Goal: Task Accomplishment & Management: Use online tool/utility

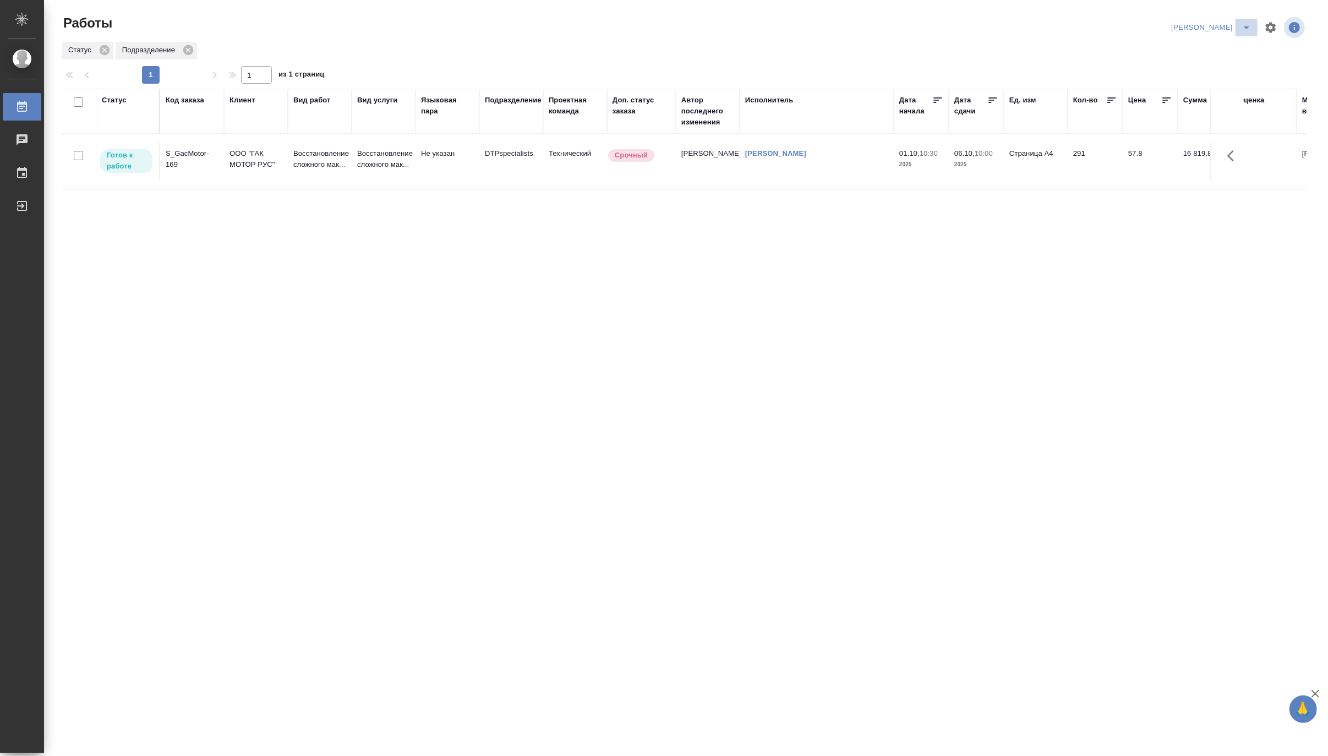
click at [1248, 21] on icon "split button" at bounding box center [1246, 27] width 13 height 13
click at [1203, 99] on li "Верстка и Дизайн" at bounding box center [1205, 103] width 106 height 18
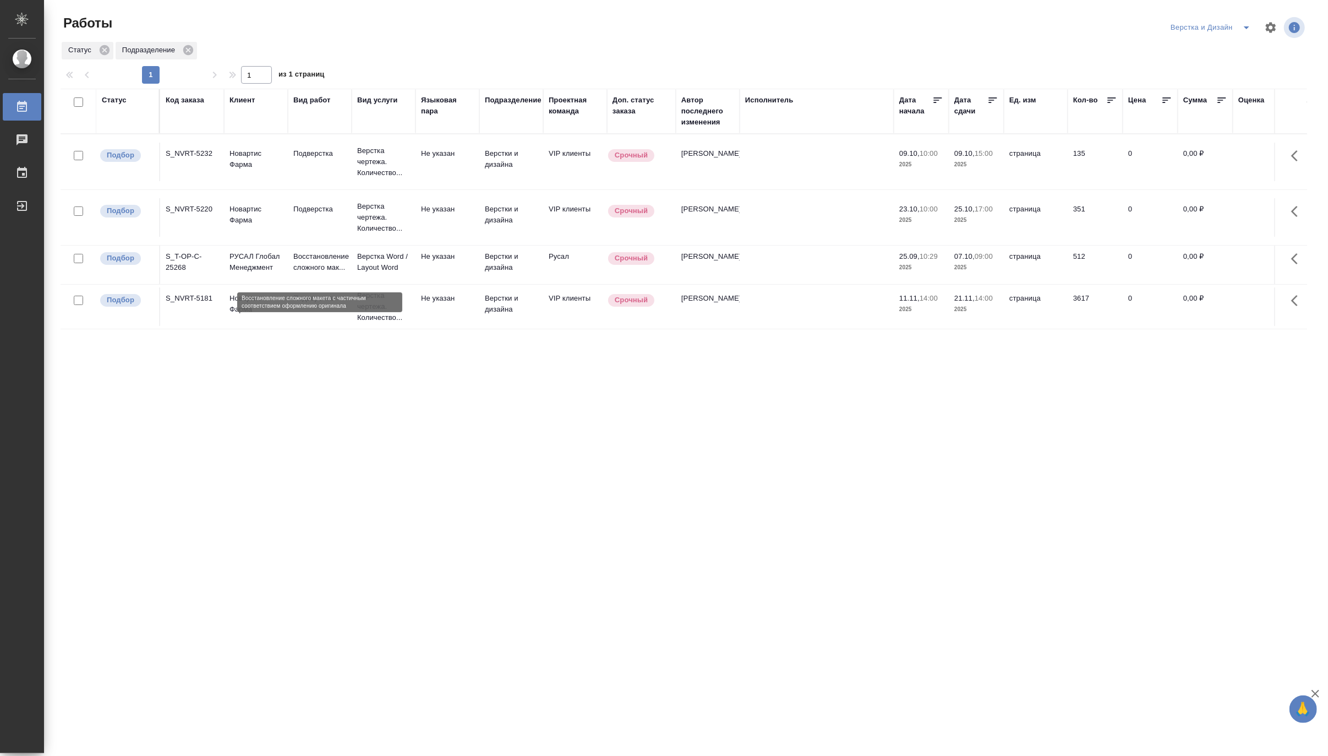
click at [306, 270] on p "Восстановление сложного мак..." at bounding box center [319, 262] width 53 height 22
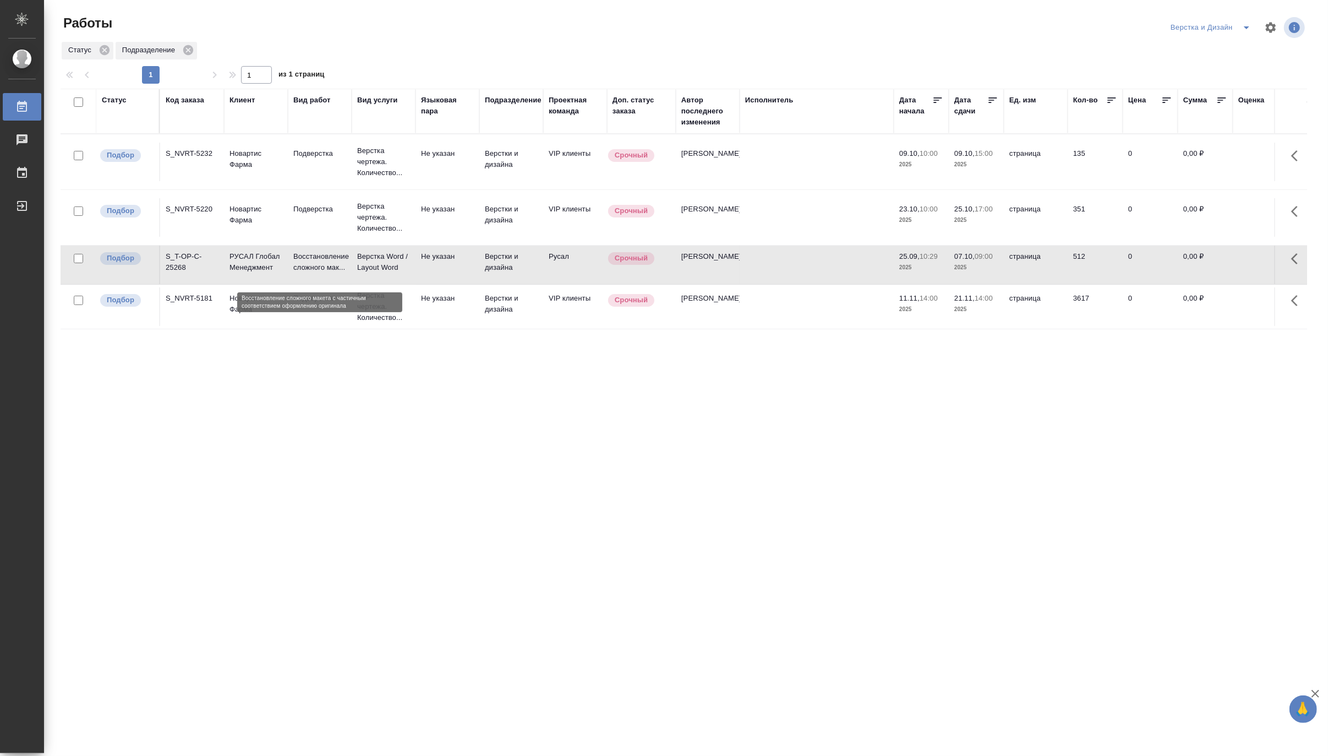
click at [306, 270] on p "Восстановление сложного мак..." at bounding box center [319, 262] width 53 height 22
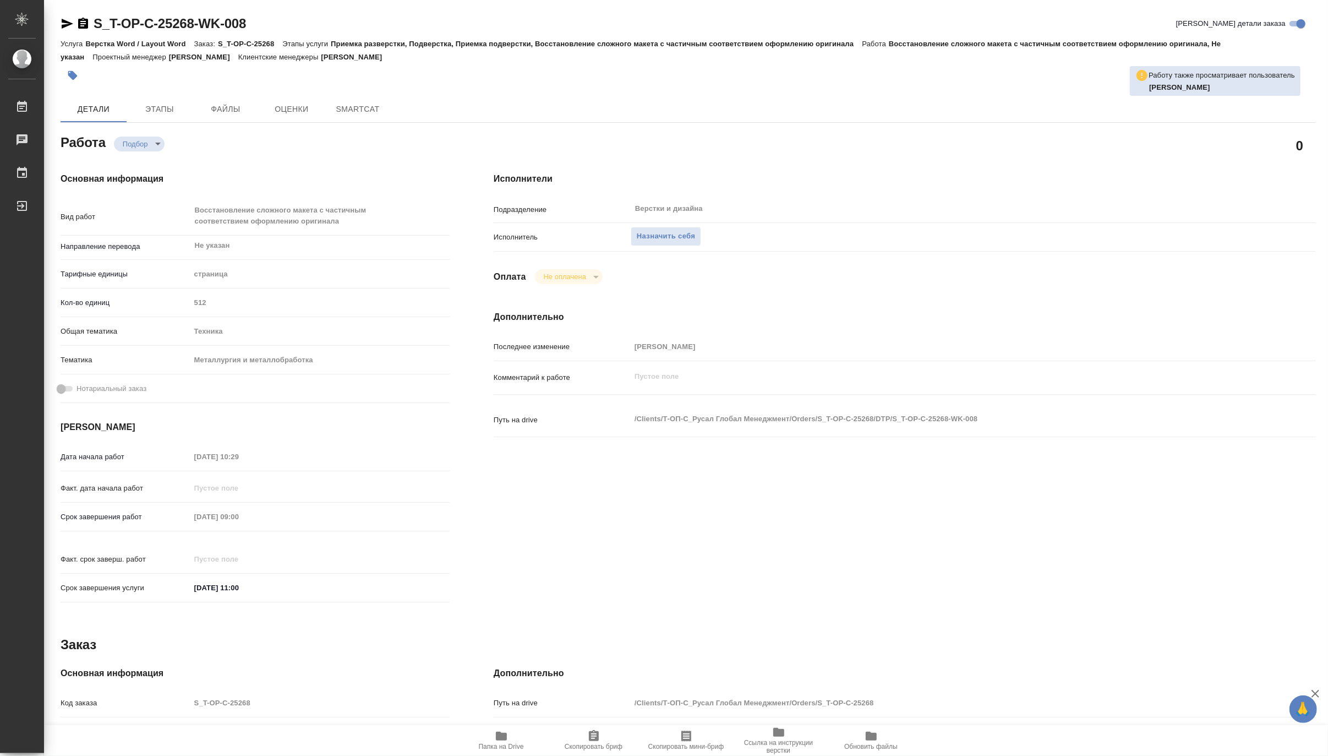
type textarea "x"
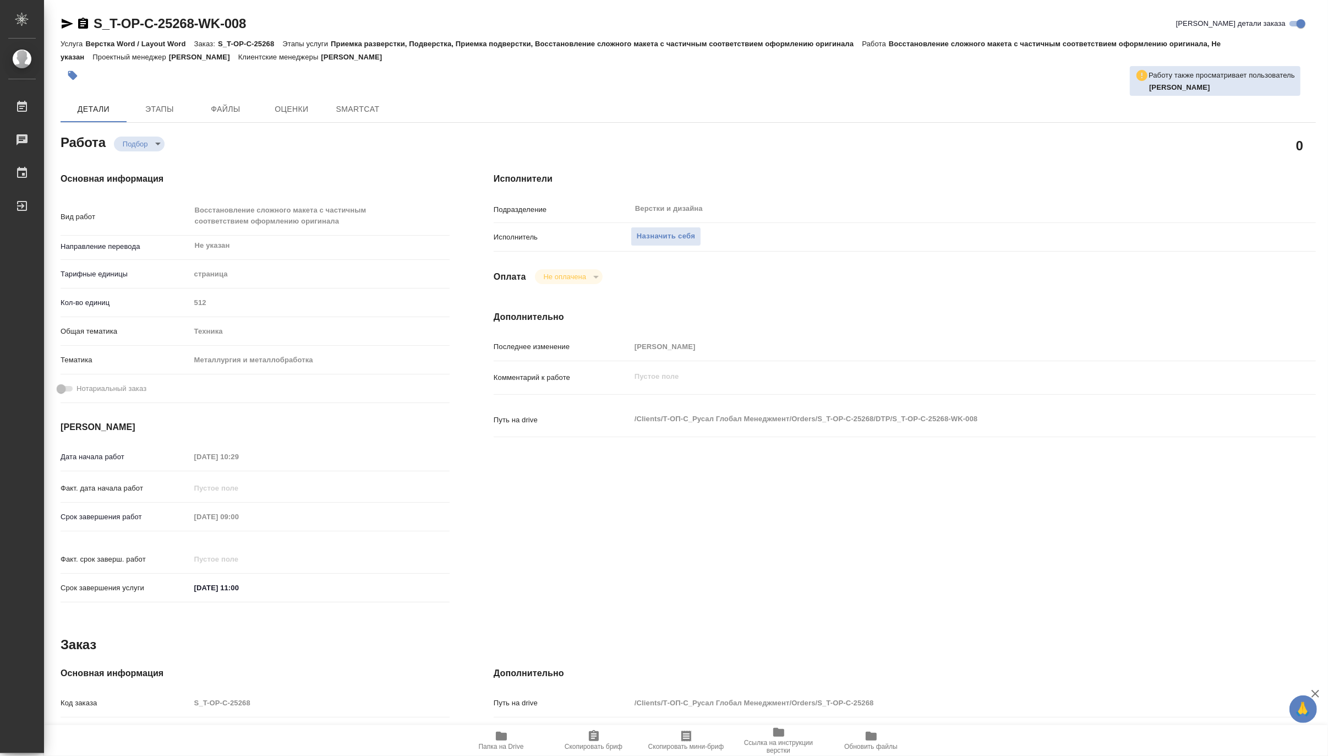
type textarea "x"
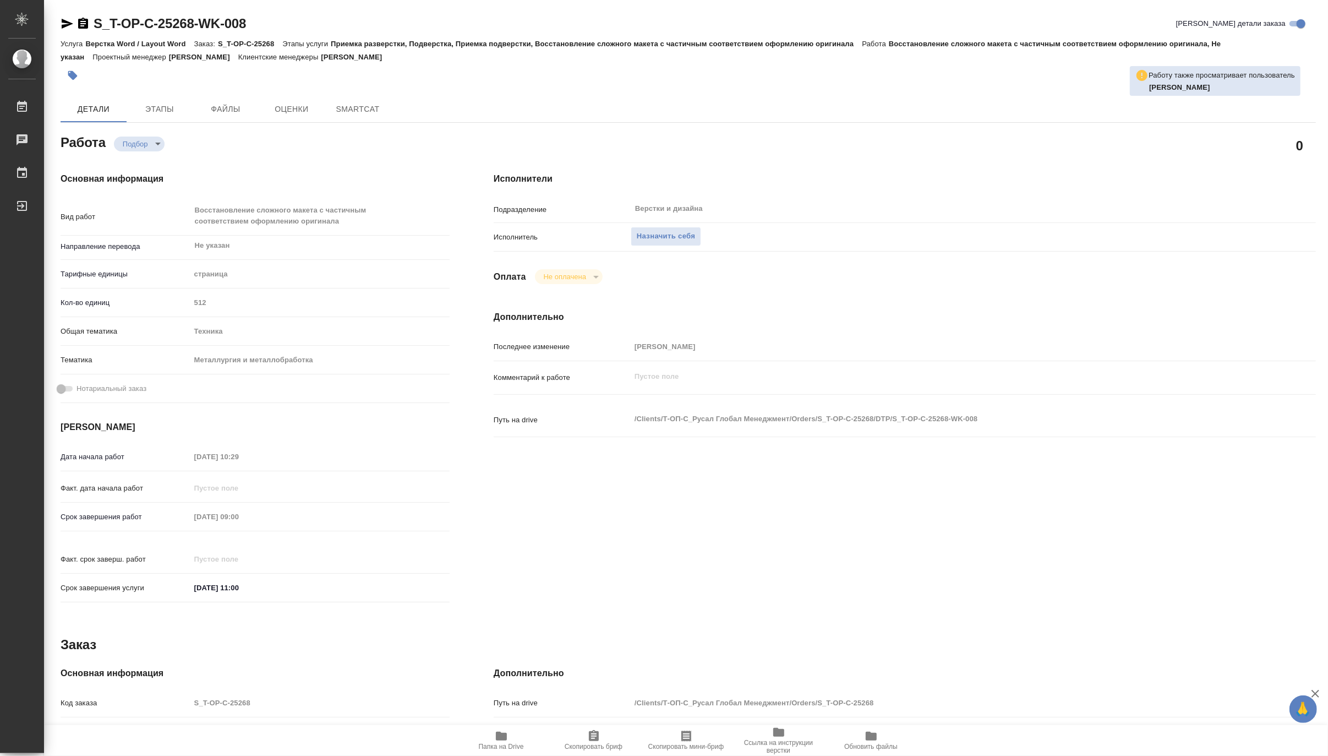
type textarea "x"
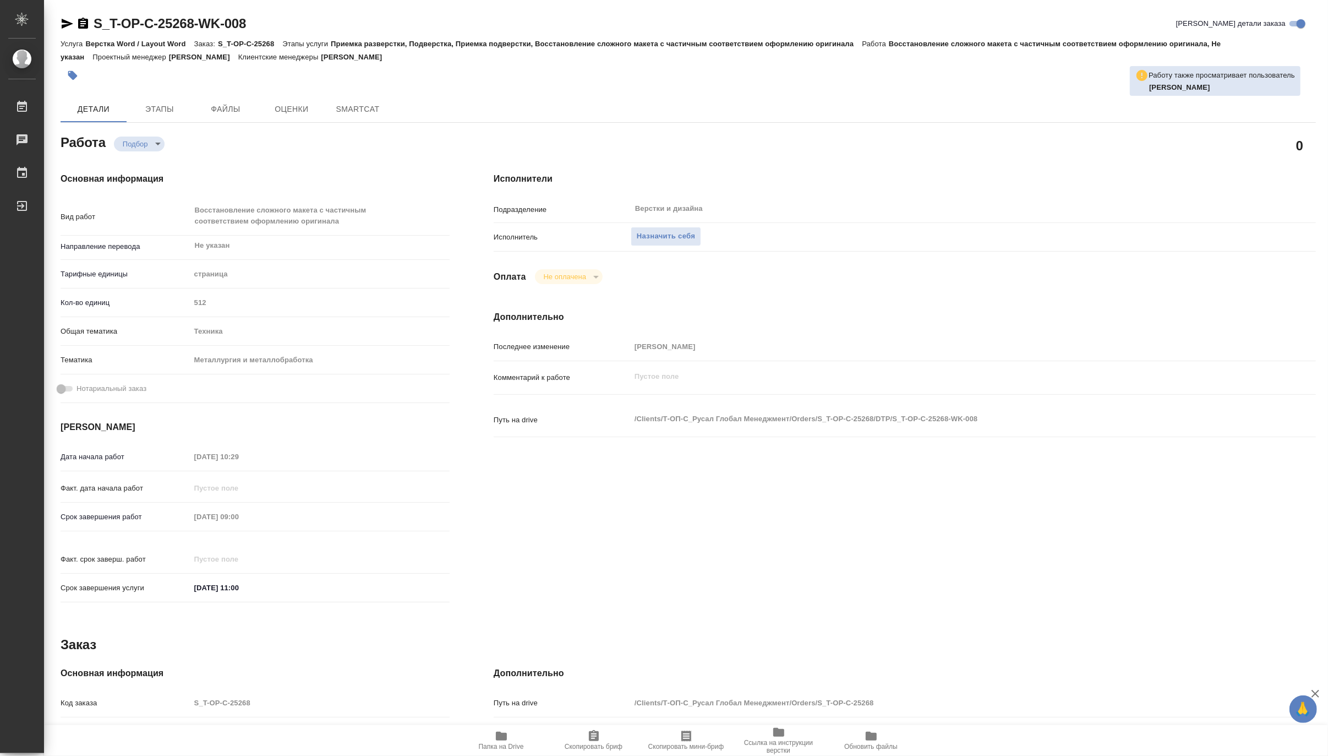
type textarea "x"
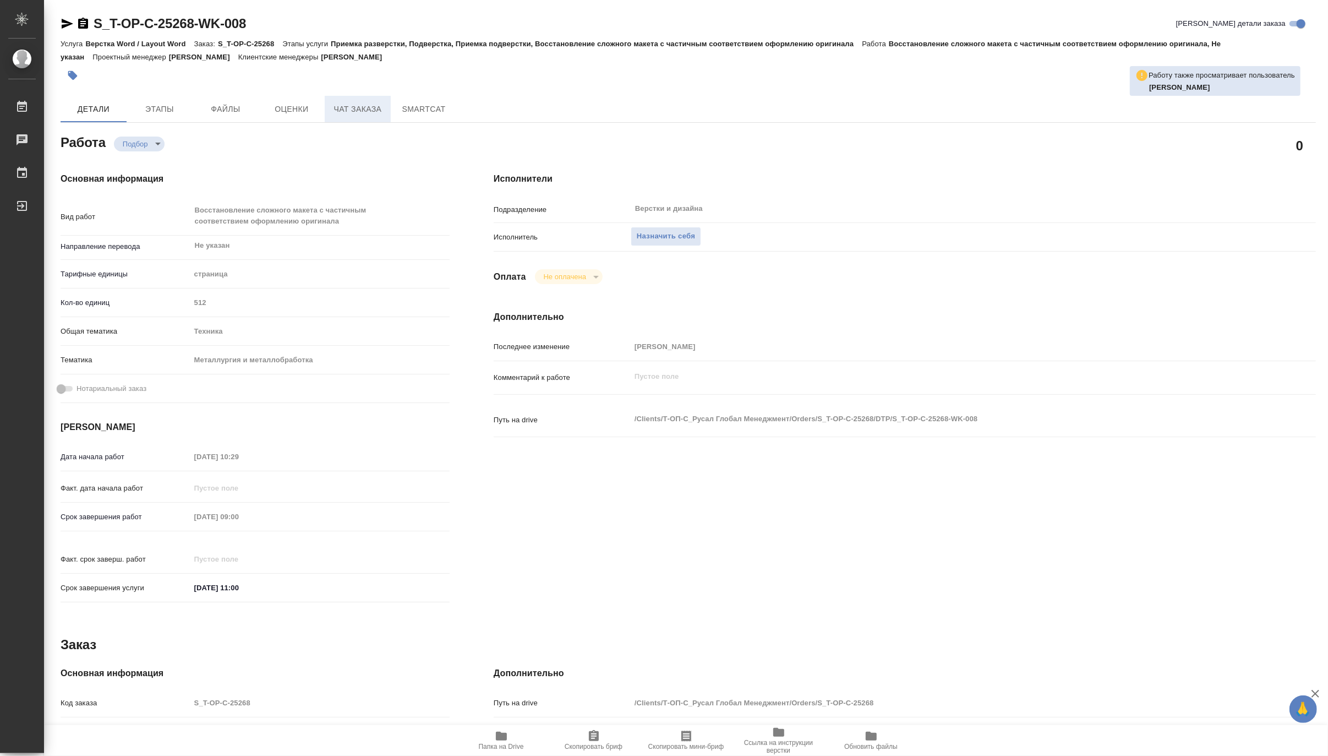
type textarea "x"
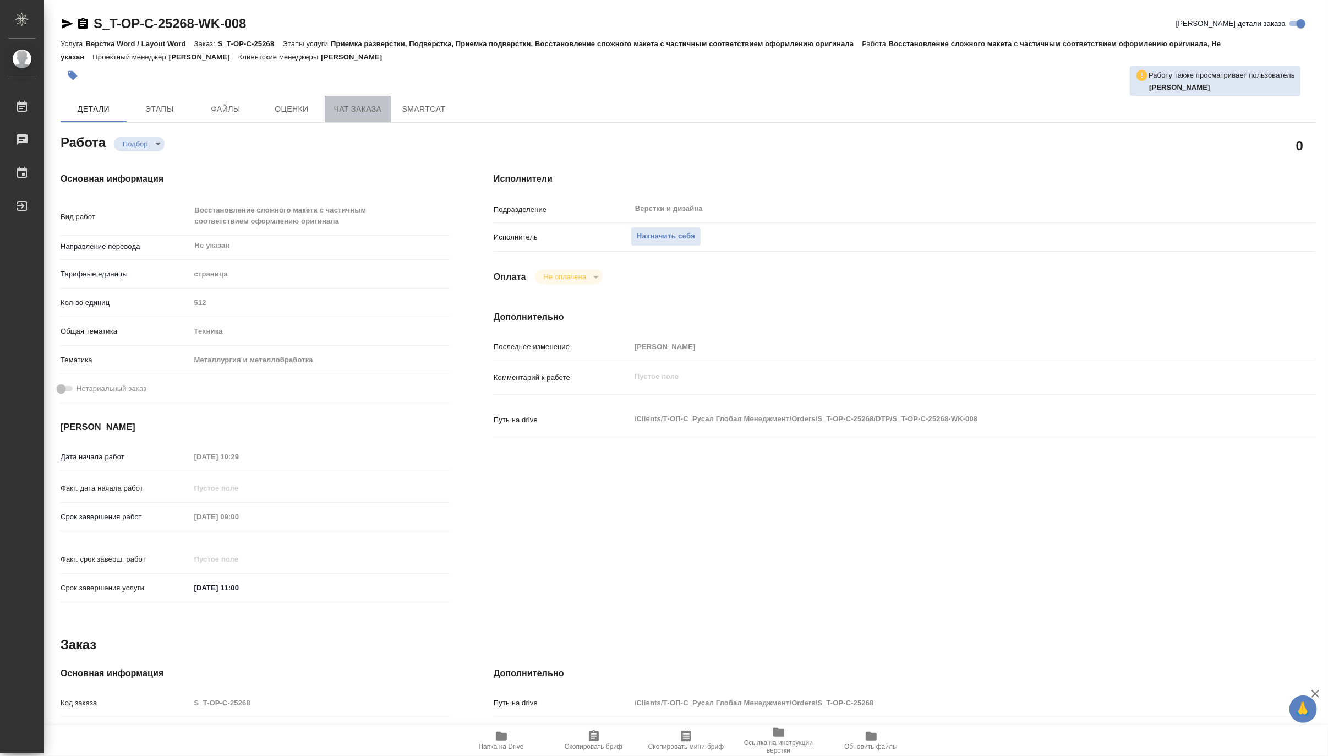
click at [342, 109] on span "Чат заказа" at bounding box center [357, 109] width 53 height 14
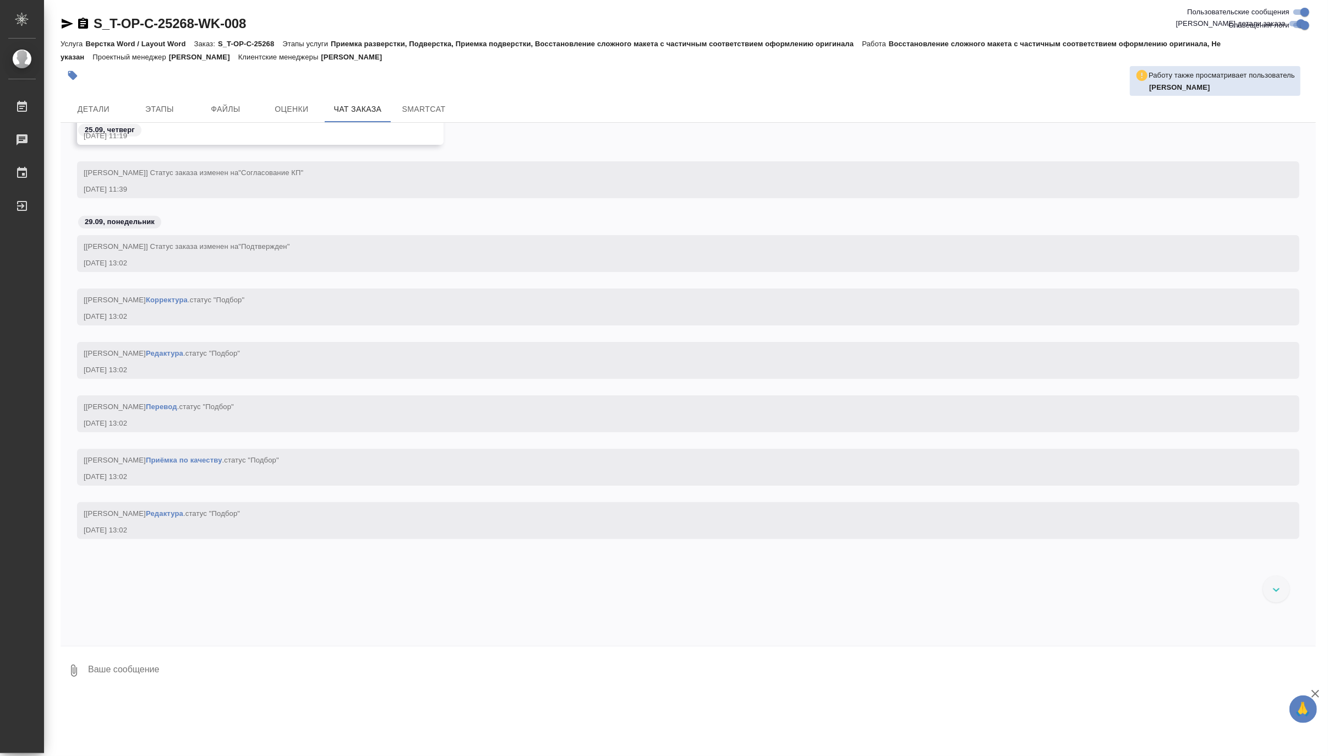
scroll to position [612, 0]
